Goal: Ask a question

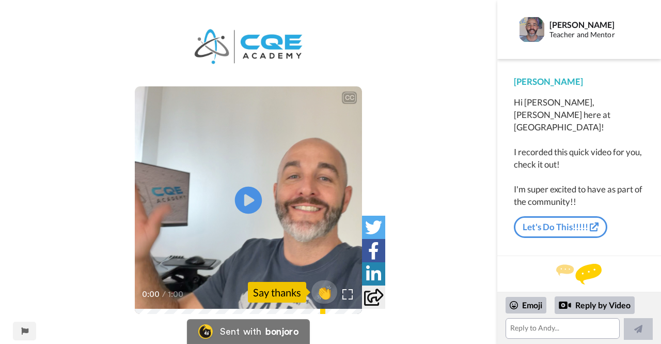
click at [254, 191] on icon at bounding box center [248, 199] width 27 height 27
click at [572, 216] on link "Let's Do This!!!!!" at bounding box center [561, 227] width 94 height 22
click at [527, 331] on textarea at bounding box center [563, 328] width 114 height 21
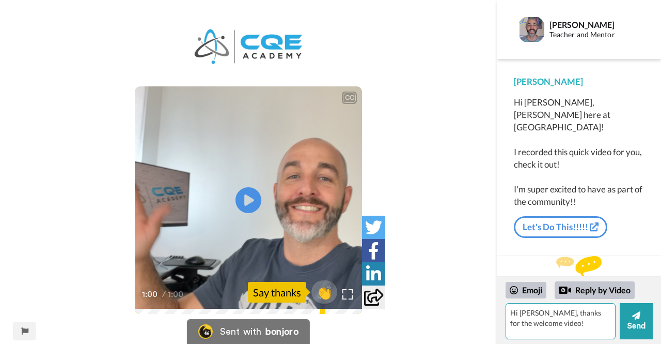
type textarea "Hi [PERSON_NAME], thanks for the welcome video!"
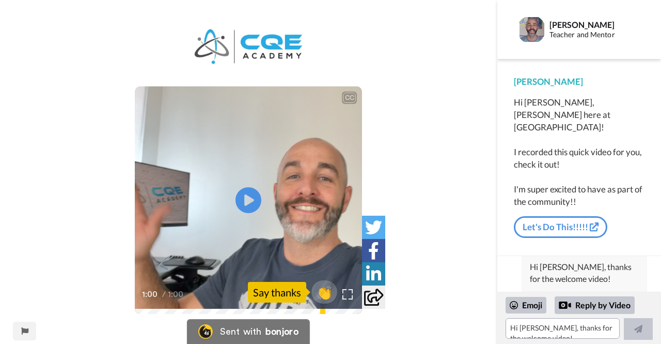
scroll to position [35, 0]
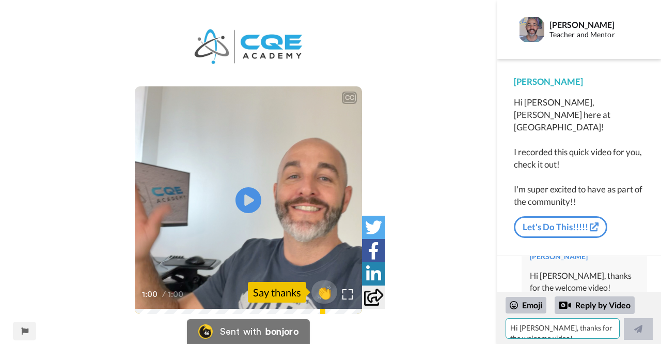
click at [537, 328] on textarea "Hi [PERSON_NAME], thanks for the welcome video!" at bounding box center [563, 328] width 114 height 21
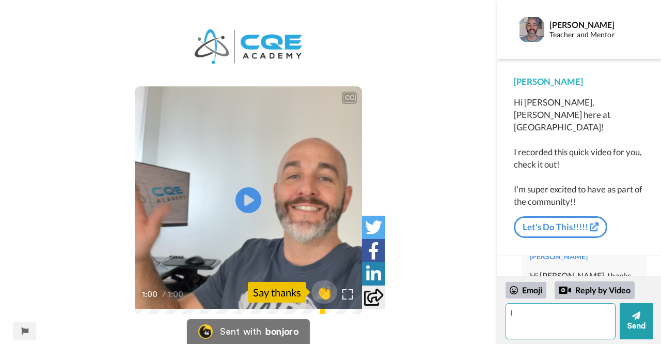
type textarea "I"
drag, startPoint x: 567, startPoint y: 323, endPoint x: 544, endPoint y: 319, distance: 23.0
click at [544, 319] on textarea "May I know when I will receive the book that you sent to your students. I did g…" at bounding box center [561, 321] width 110 height 36
click at [540, 332] on textarea "May I know when I will receive the book that you sent to your students. I gave …" at bounding box center [561, 321] width 110 height 36
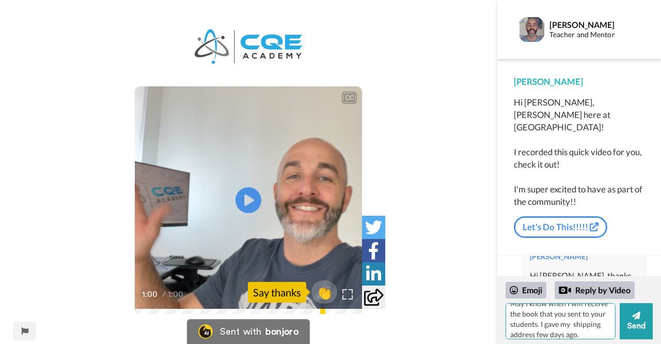
click at [538, 325] on textarea "May I know when I will receive the book that you sent to your students. I gave …" at bounding box center [561, 321] width 110 height 36
type textarea "May I know when I will receive the book that you sent to your students that can…"
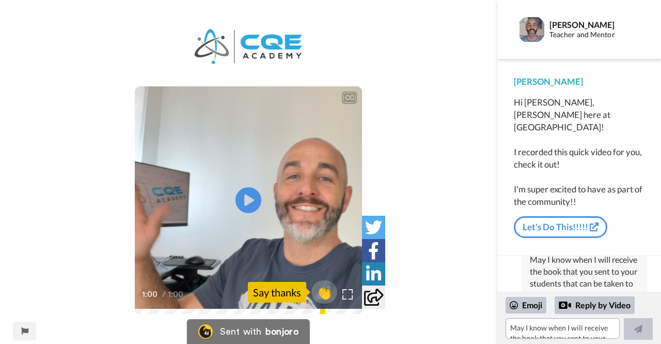
scroll to position [0, 0]
